Goal: Transaction & Acquisition: Purchase product/service

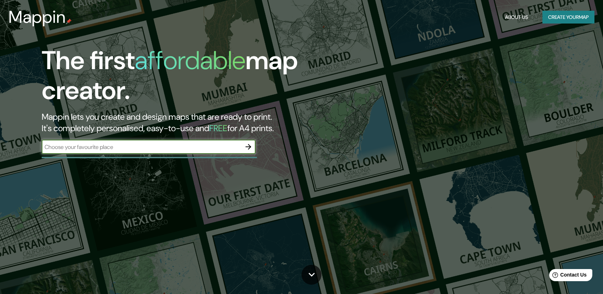
click at [178, 151] on div "​" at bounding box center [149, 147] width 214 height 14
type input "TARAPOTO"
click at [249, 150] on icon "button" at bounding box center [248, 147] width 9 height 9
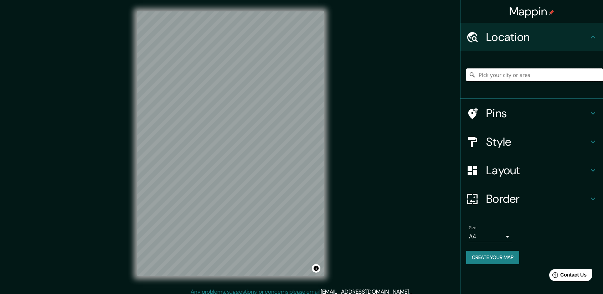
click at [522, 72] on input "Pick your city or area" at bounding box center [534, 74] width 137 height 13
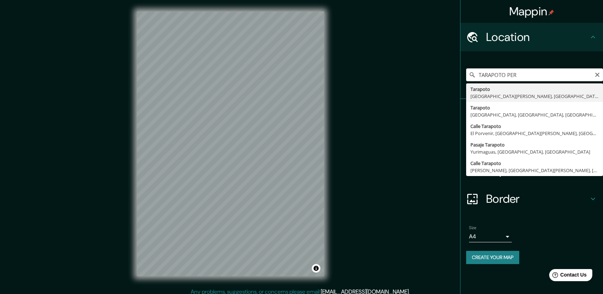
type input "Tarapoto, [GEOGRAPHIC_DATA][PERSON_NAME], [GEOGRAPHIC_DATA]"
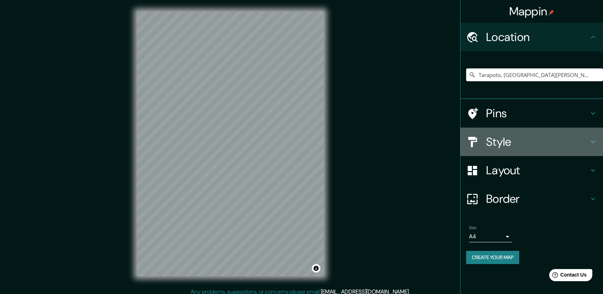
click at [593, 141] on icon at bounding box center [593, 142] width 9 height 9
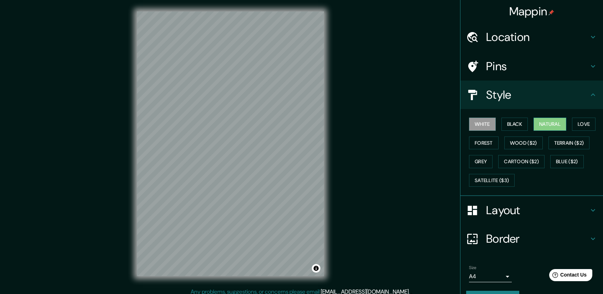
click at [547, 124] on button "Natural" at bounding box center [549, 124] width 33 height 13
click at [577, 122] on button "Love" at bounding box center [584, 124] width 24 height 13
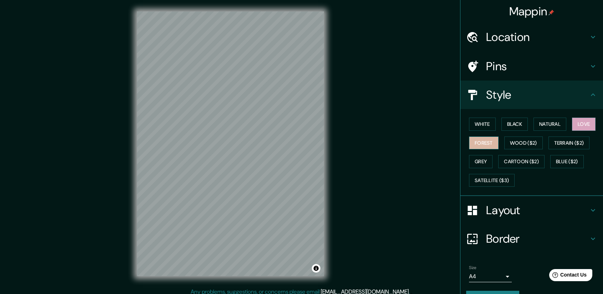
click at [477, 146] on button "Forest" at bounding box center [484, 142] width 30 height 13
drag, startPoint x: 554, startPoint y: 121, endPoint x: 548, endPoint y: 122, distance: 6.1
click at [554, 120] on button "Natural" at bounding box center [549, 124] width 33 height 13
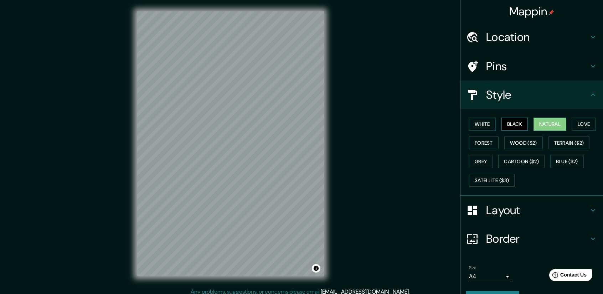
click at [502, 122] on button "Black" at bounding box center [514, 124] width 27 height 13
click at [483, 126] on button "White" at bounding box center [482, 124] width 27 height 13
click at [541, 122] on button "Natural" at bounding box center [549, 124] width 33 height 13
click at [484, 123] on button "White" at bounding box center [482, 124] width 27 height 13
click at [538, 120] on button "Natural" at bounding box center [549, 124] width 33 height 13
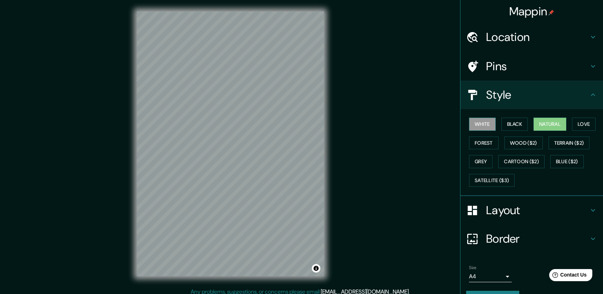
click at [477, 127] on button "White" at bounding box center [482, 124] width 27 height 13
drag, startPoint x: 328, startPoint y: 152, endPoint x: 381, endPoint y: 74, distance: 94.5
click at [381, 73] on div "Mappin Location [GEOGRAPHIC_DATA], [GEOGRAPHIC_DATA][PERSON_NAME], [GEOGRAPHIC_…" at bounding box center [301, 149] width 603 height 299
click at [537, 122] on button "Natural" at bounding box center [549, 124] width 33 height 13
